Goal: Entertainment & Leisure: Consume media (video, audio)

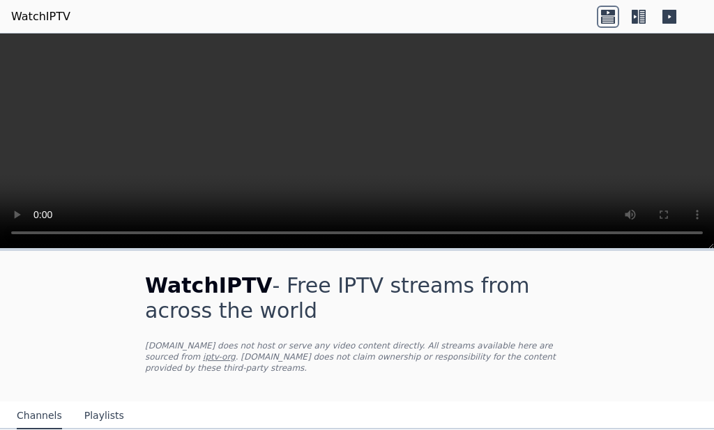
click at [105, 71] on video at bounding box center [357, 140] width 714 height 215
click at [250, 17] on header "WatchIPTV" at bounding box center [357, 16] width 714 height 33
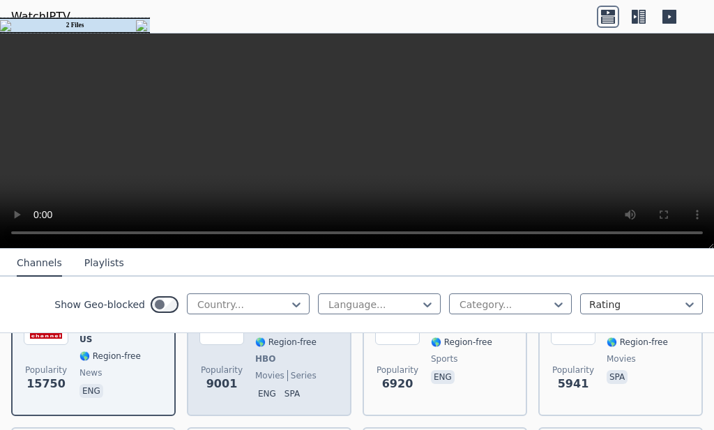
scroll to position [139, 0]
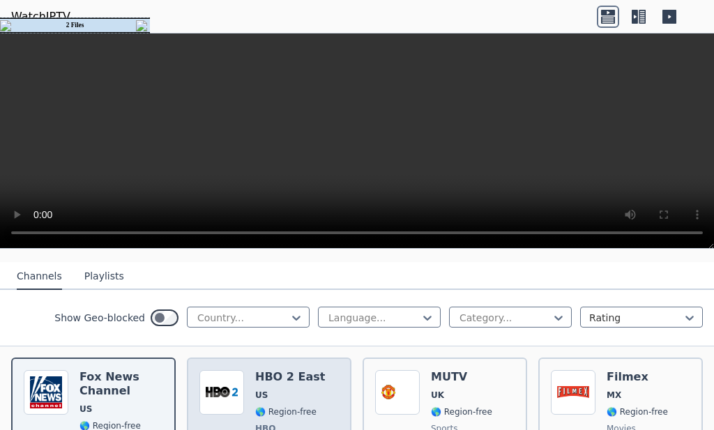
click at [293, 390] on span "US" at bounding box center [290, 395] width 70 height 11
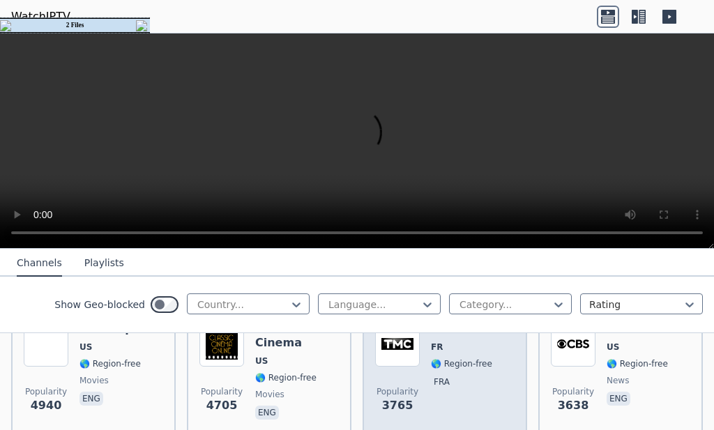
scroll to position [348, 0]
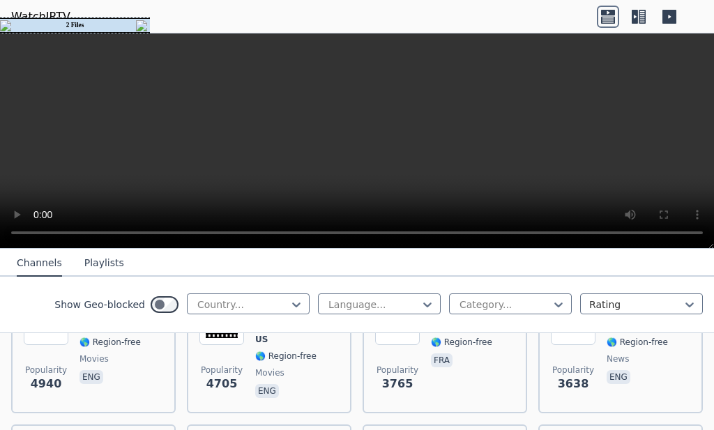
click at [245, 317] on div "Show Geo-blocked Country... Language... Category... Rating" at bounding box center [357, 305] width 714 height 56
click at [267, 307] on div at bounding box center [242, 305] width 93 height 14
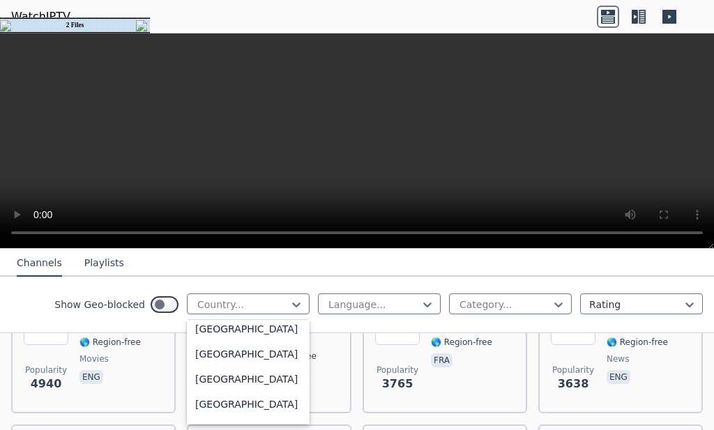
scroll to position [139, 0]
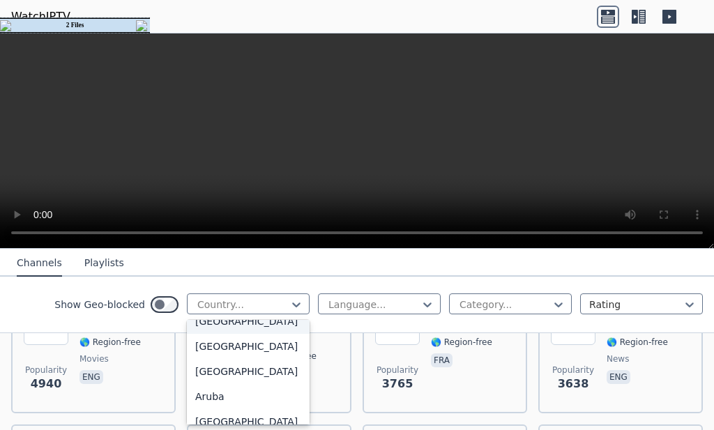
type input "*"
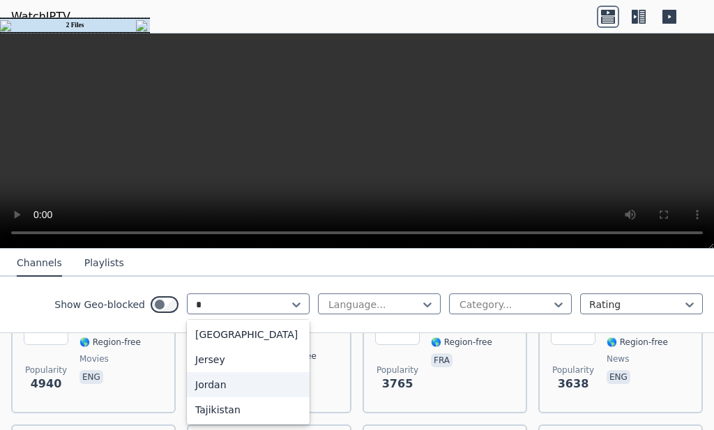
click at [252, 385] on div "Jordan" at bounding box center [248, 384] width 123 height 25
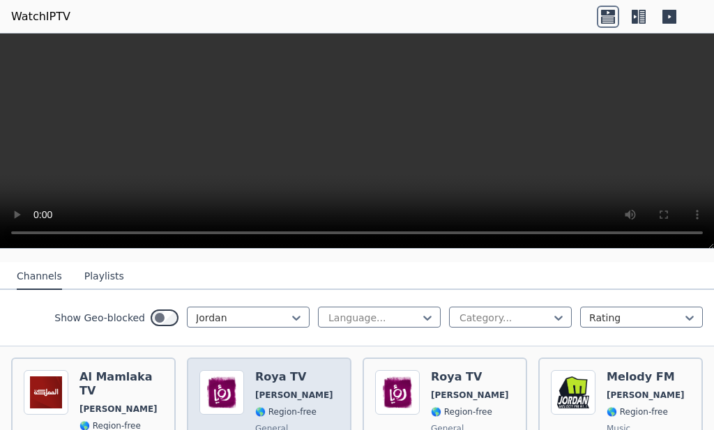
click at [294, 374] on div "Roya TV JO 🌎 Region-free general ara" at bounding box center [294, 420] width 78 height 100
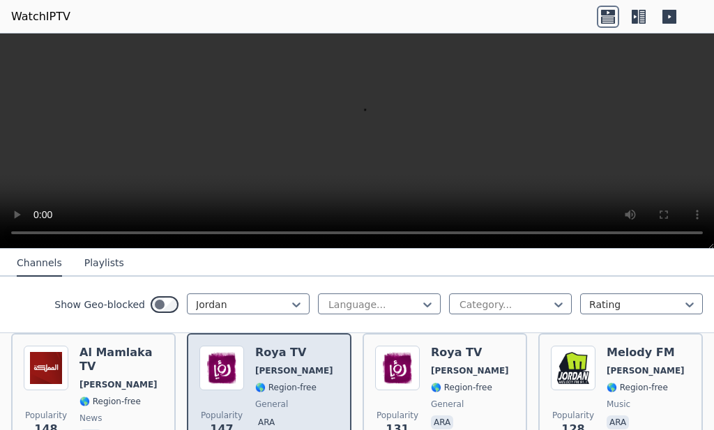
scroll to position [139, 0]
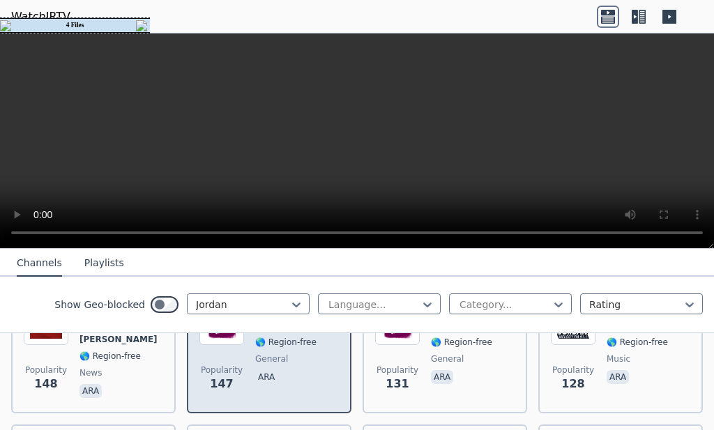
click at [282, 376] on div "Roya TV JO 🌎 Region-free general ara" at bounding box center [294, 350] width 78 height 100
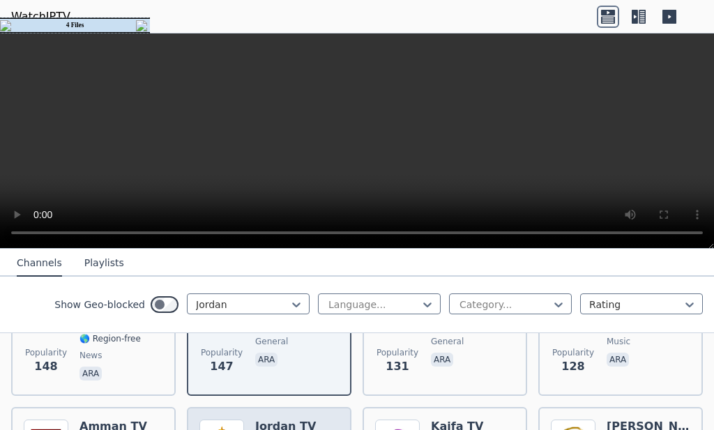
scroll to position [279, 0]
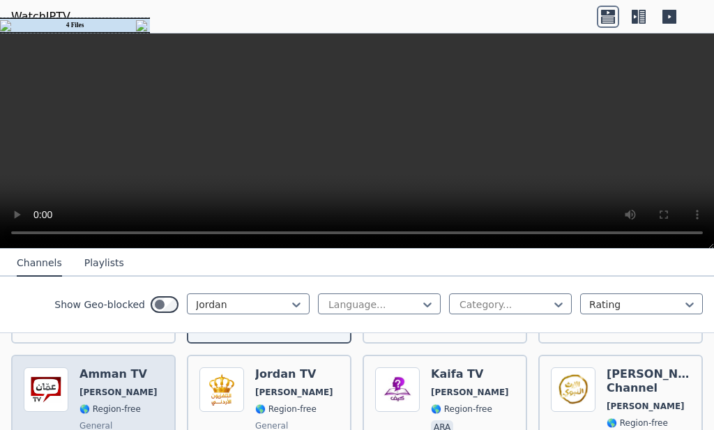
click at [151, 372] on div "Popularity 111 Amman TV JO 🌎 Region-free general ara" at bounding box center [93, 417] width 139 height 100
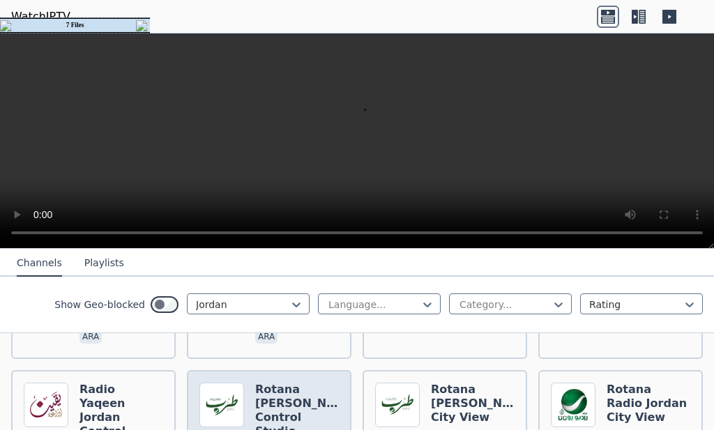
scroll to position [697, 0]
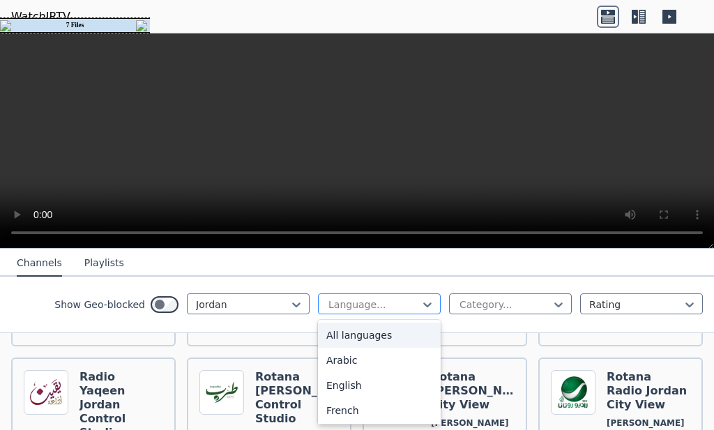
click at [353, 305] on div at bounding box center [373, 305] width 93 height 14
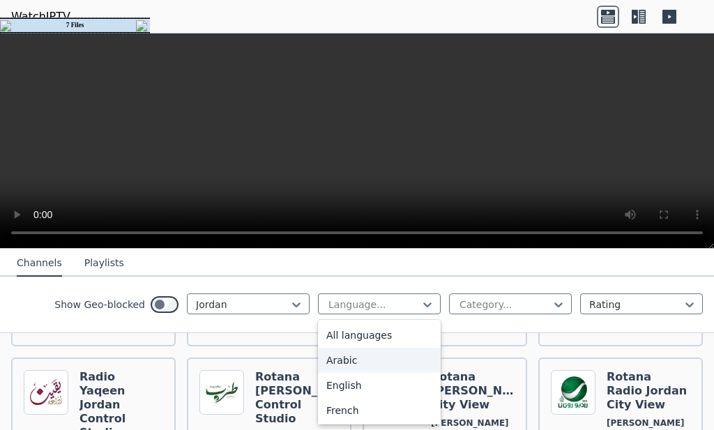
click at [353, 364] on div "Arabic" at bounding box center [379, 360] width 123 height 25
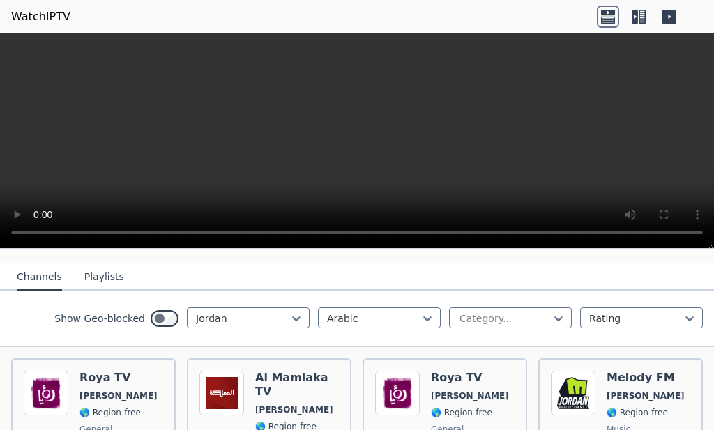
scroll to position [139, 0]
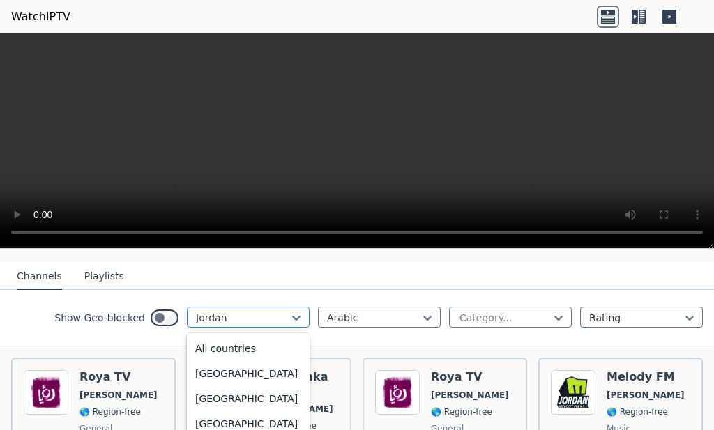
click at [274, 311] on div at bounding box center [242, 318] width 93 height 14
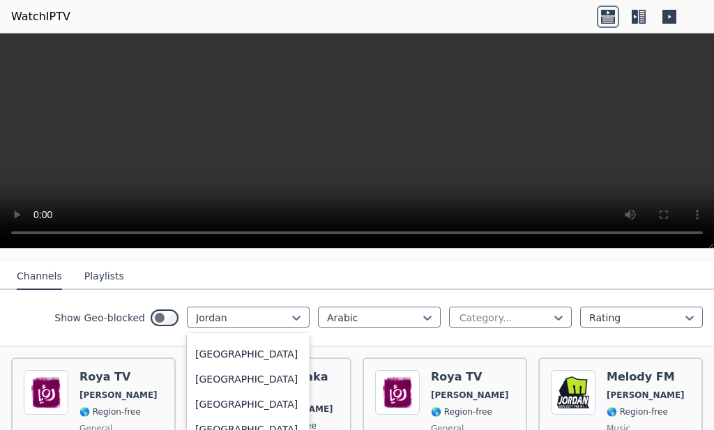
scroll to position [0, 0]
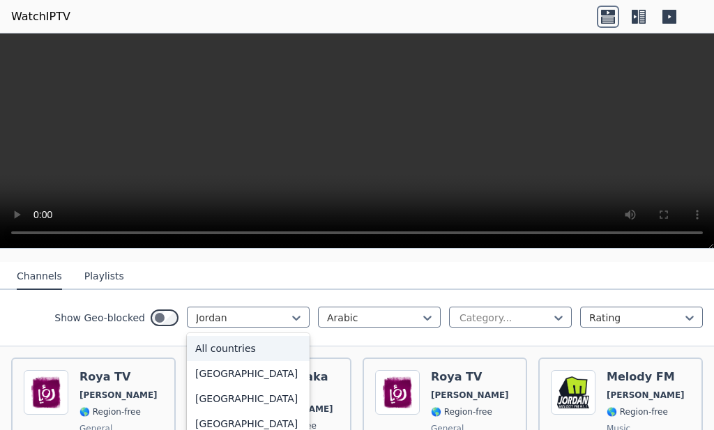
click at [239, 340] on div "All countries" at bounding box center [248, 348] width 123 height 25
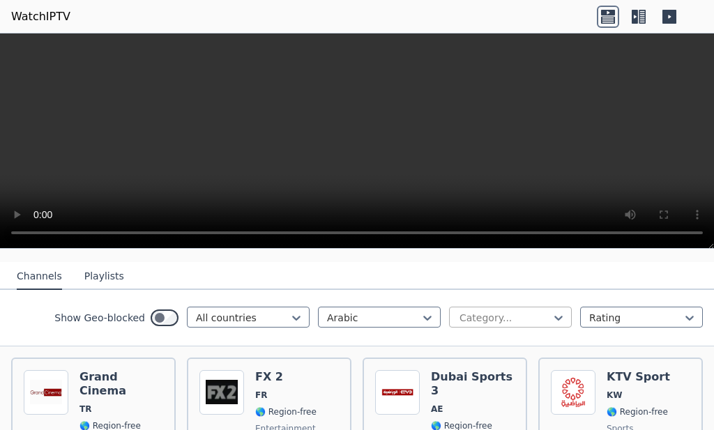
click at [477, 311] on div at bounding box center [504, 318] width 93 height 14
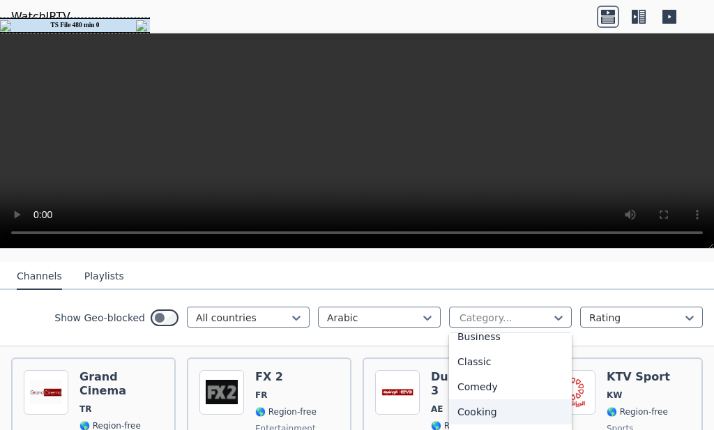
scroll to position [139, 0]
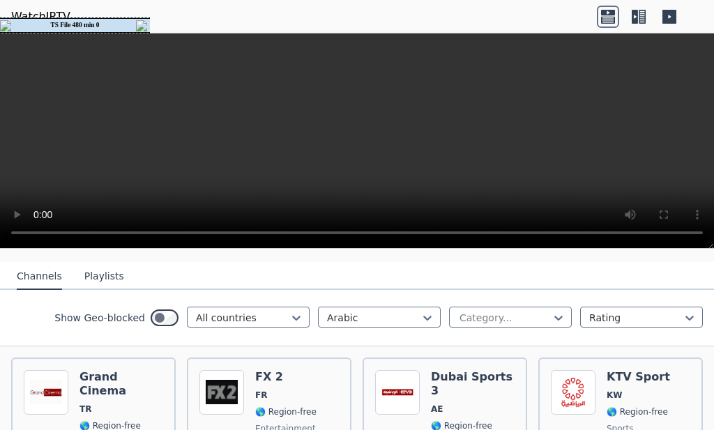
click at [409, 169] on video at bounding box center [357, 140] width 714 height 215
click at [622, 319] on div "Show Geo-blocked All countries Arabic Category... Rating" at bounding box center [357, 318] width 714 height 56
click at [636, 311] on div at bounding box center [635, 318] width 93 height 14
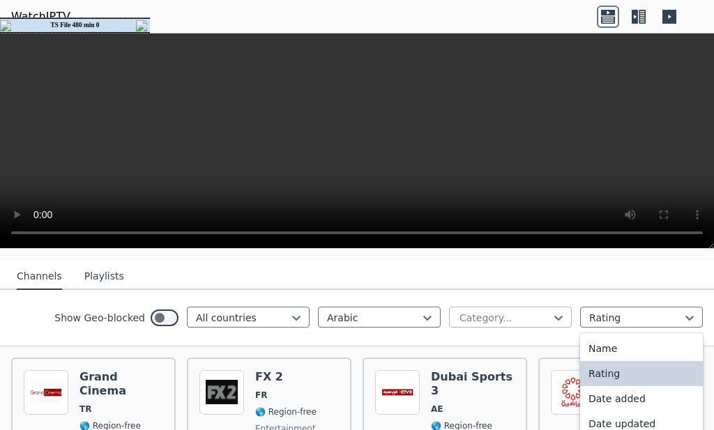
click at [551, 307] on div at bounding box center [558, 317] width 14 height 21
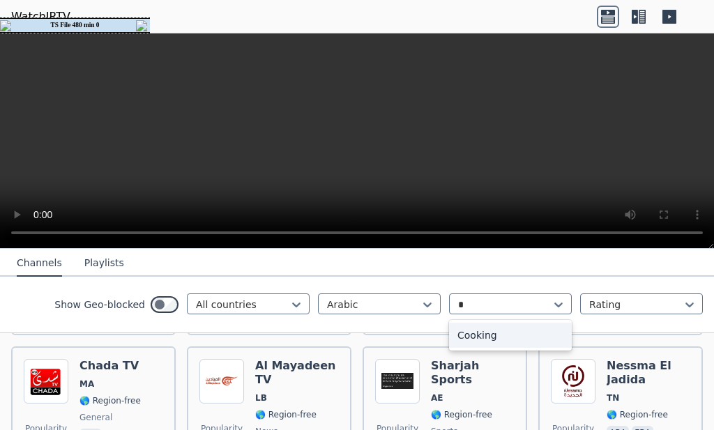
scroll to position [0, 0]
type input "*"
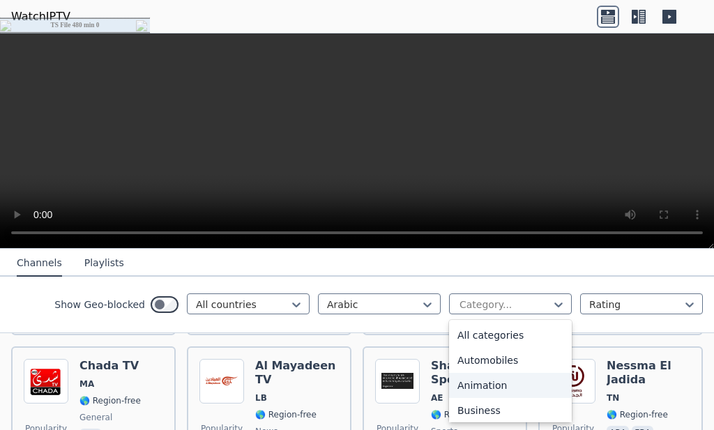
click at [495, 375] on div "Animation" at bounding box center [510, 385] width 123 height 25
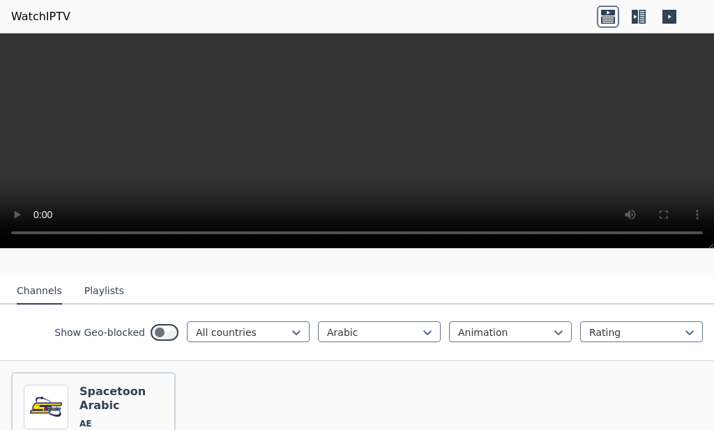
scroll to position [100, 0]
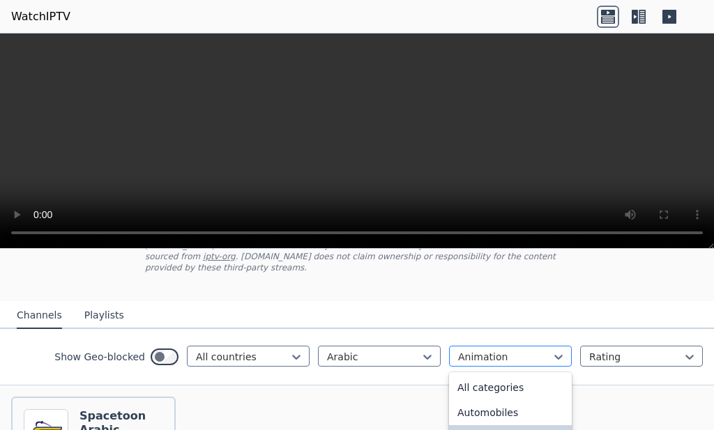
click at [499, 350] on div at bounding box center [504, 357] width 93 height 14
click at [480, 350] on div at bounding box center [504, 357] width 93 height 14
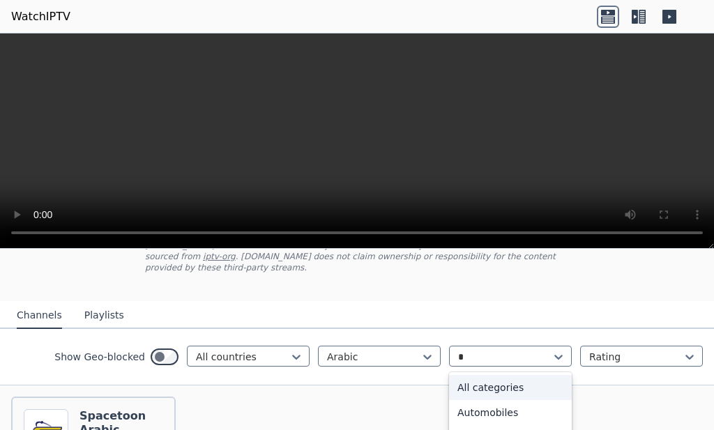
type input "**"
click at [503, 375] on div "Series" at bounding box center [510, 387] width 123 height 25
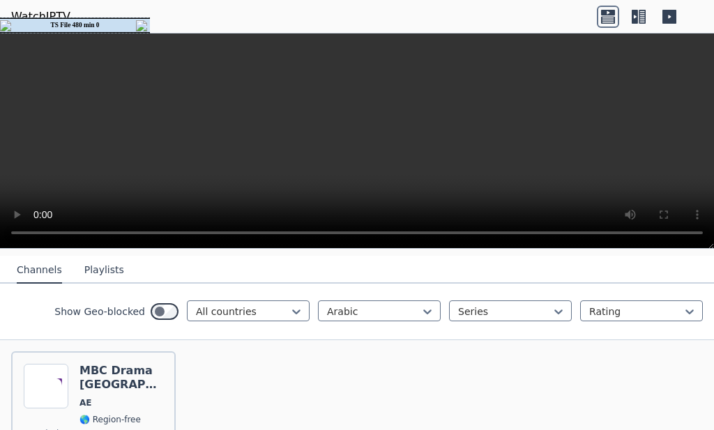
scroll to position [170, 0]
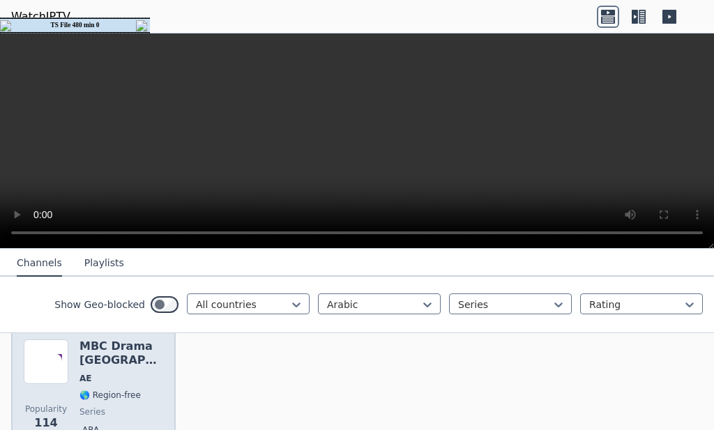
click at [153, 359] on div "MBC Drama USA AE 🌎 Region-free series ara" at bounding box center [121, 389] width 84 height 100
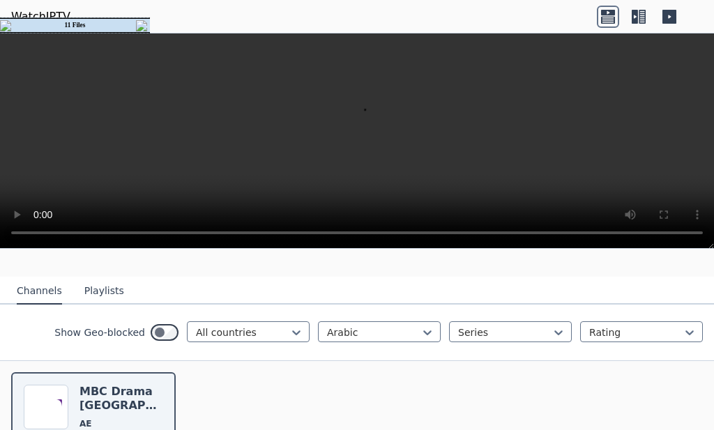
scroll to position [100, 0]
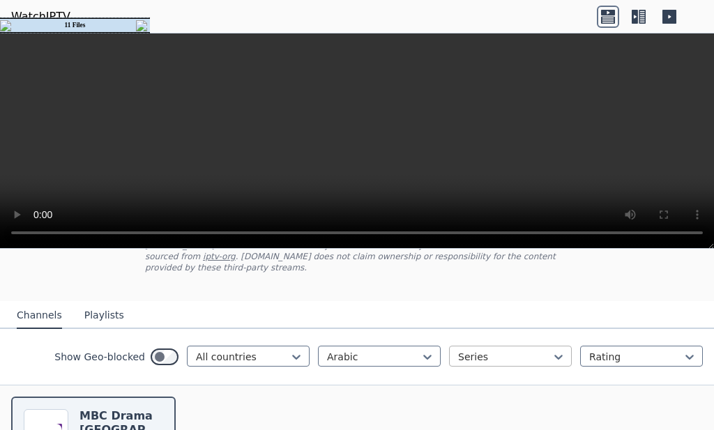
click at [489, 351] on div at bounding box center [504, 357] width 93 height 14
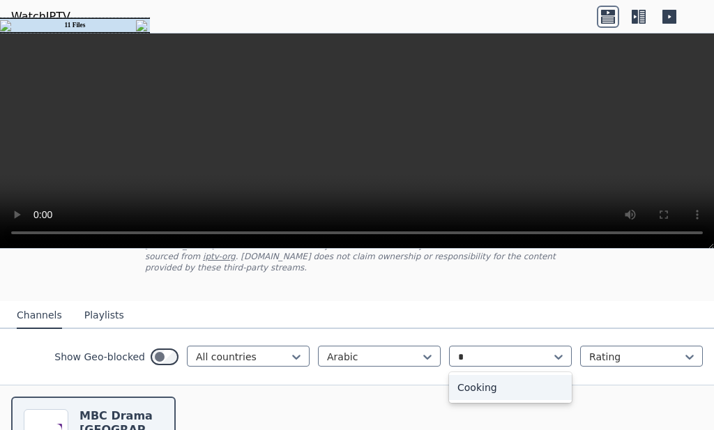
type input "**"
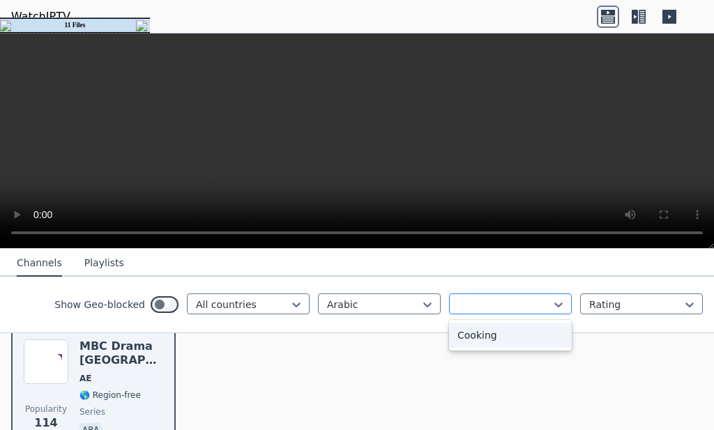
click at [512, 296] on div at bounding box center [510, 303] width 123 height 21
click at [512, 296] on div "Series" at bounding box center [510, 303] width 123 height 21
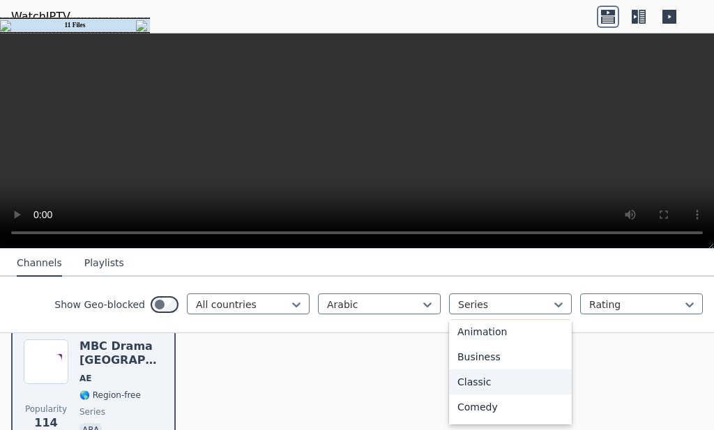
scroll to position [75, 0]
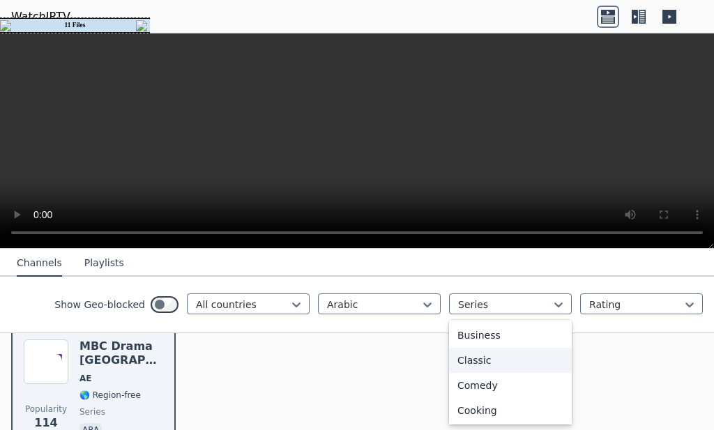
click at [479, 359] on div "Classic" at bounding box center [510, 360] width 123 height 25
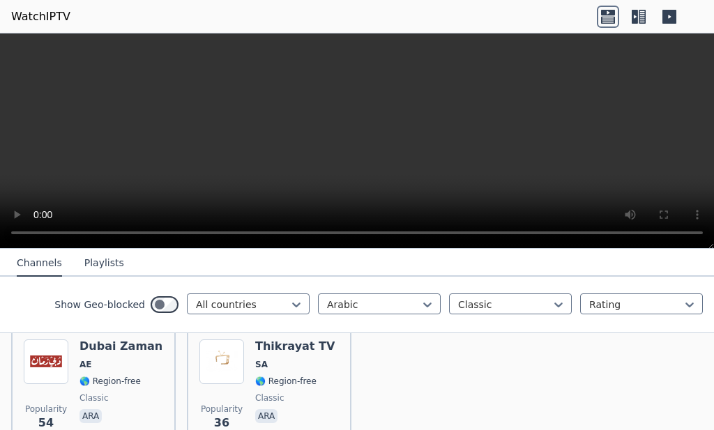
scroll to position [100, 0]
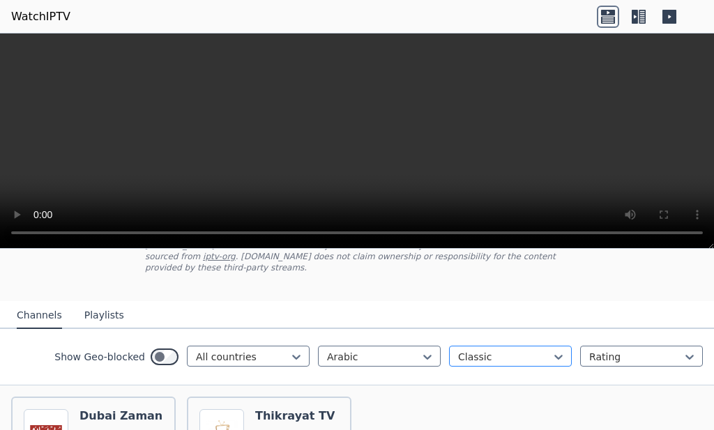
click at [495, 346] on div "Classic" at bounding box center [510, 356] width 123 height 21
click at [484, 425] on div "Animation" at bounding box center [510, 437] width 123 height 25
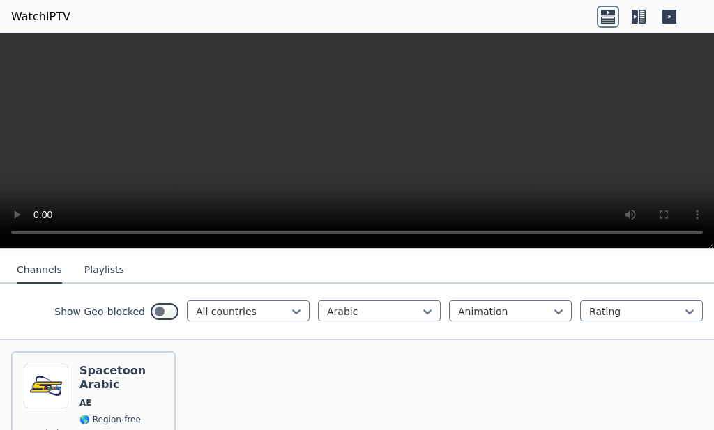
scroll to position [170, 0]
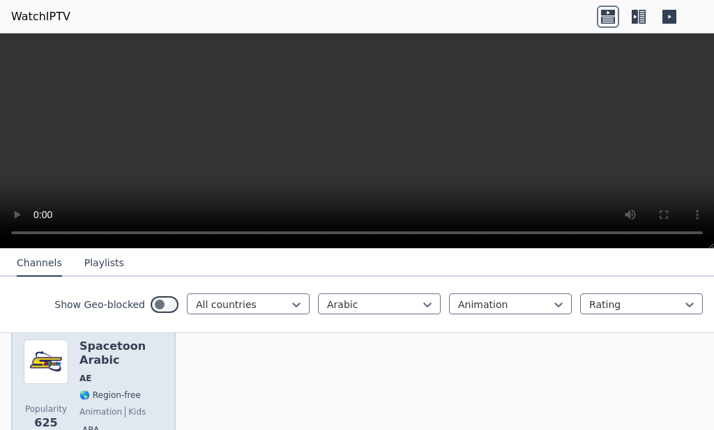
click at [145, 373] on span "AE" at bounding box center [121, 378] width 84 height 11
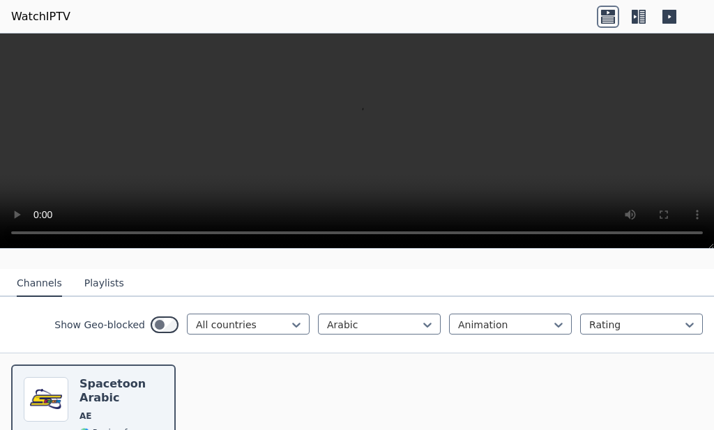
scroll to position [100, 0]
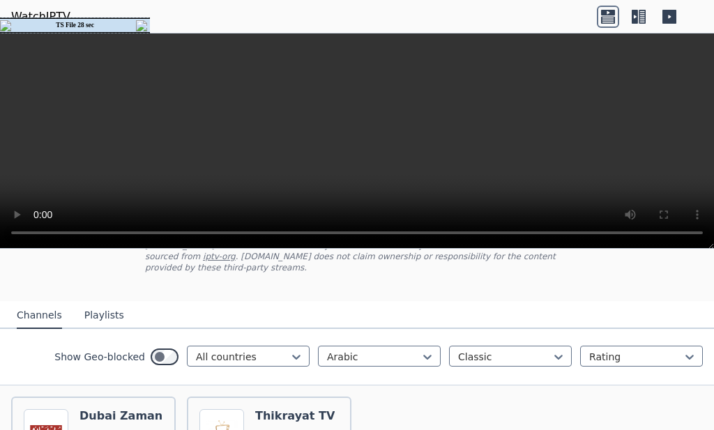
drag, startPoint x: 293, startPoint y: 138, endPoint x: 319, endPoint y: 141, distance: 26.0
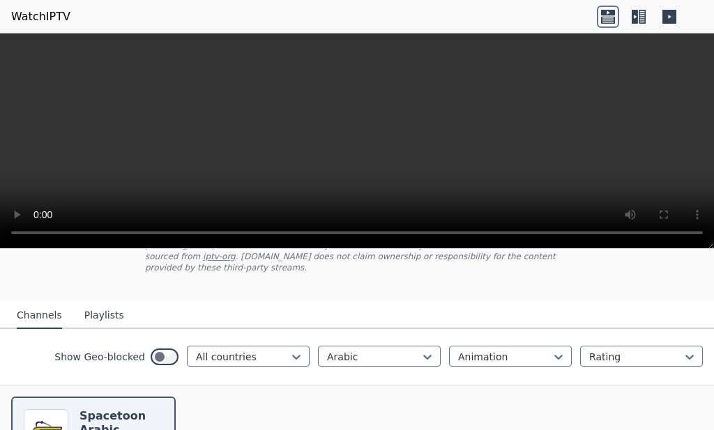
drag, startPoint x: 323, startPoint y: 163, endPoint x: 345, endPoint y: 164, distance: 22.3
